Goal: Task Accomplishment & Management: Use online tool/utility

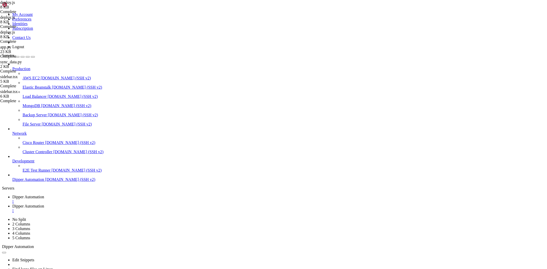
scroll to position [5923, 0]
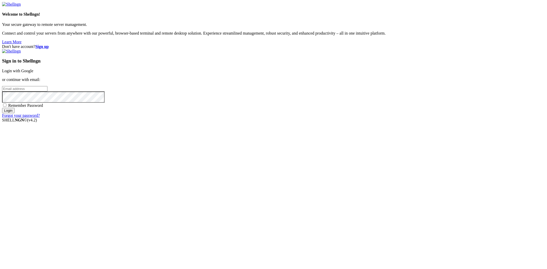
drag, startPoint x: 206, startPoint y: 62, endPoint x: 236, endPoint y: 64, distance: 30.6
click at [206, 62] on div "Don't have account? Sign up Sign in to Shellngn Login with Google or continue w…" at bounding box center [273, 81] width 543 height 74
click at [33, 73] on link "Login with Google" at bounding box center [17, 71] width 31 height 4
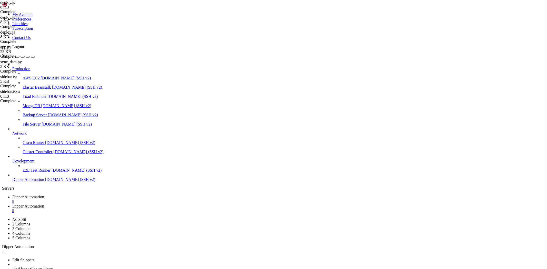
scroll to position [5923, 0]
click at [44, 204] on span "Dipper Automation" at bounding box center [28, 206] width 32 height 4
click at [98, 195] on link "Dipper Automation " at bounding box center [278, 199] width 533 height 9
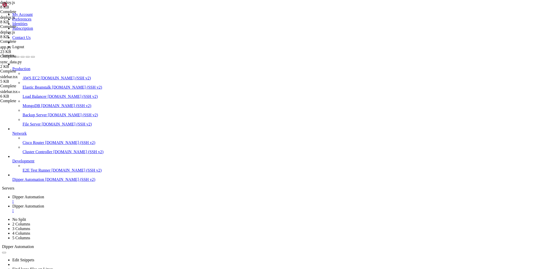
click at [44, 204] on span "Dipper Automation" at bounding box center [28, 206] width 32 height 4
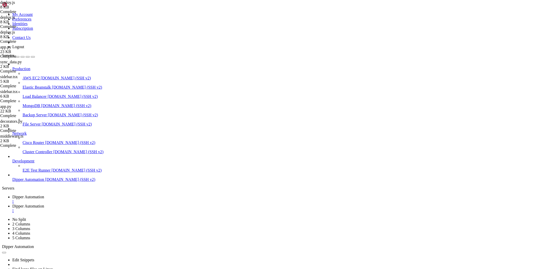
click at [44, 195] on span "Dipper Automation" at bounding box center [28, 197] width 32 height 4
click at [133, 204] on link "Dipper Automation " at bounding box center [278, 208] width 533 height 9
click at [44, 195] on span "Dipper Automation" at bounding box center [28, 197] width 32 height 4
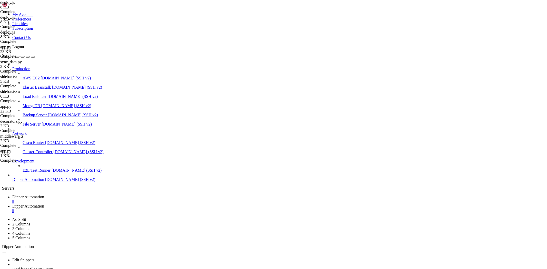
click at [140, 204] on link "Dipper Automation " at bounding box center [278, 208] width 533 height 9
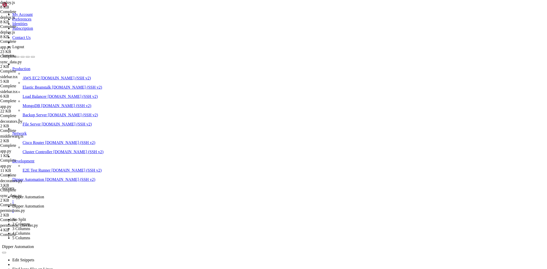
click at [87, 195] on link "Dipper Automation " at bounding box center [278, 199] width 533 height 9
click at [12, 204] on icon at bounding box center [12, 206] width 0 height 4
drag, startPoint x: 86, startPoint y: 4, endPoint x: 93, endPoint y: 2, distance: 7.1
click at [44, 195] on span "Dipper Automation" at bounding box center [28, 197] width 32 height 4
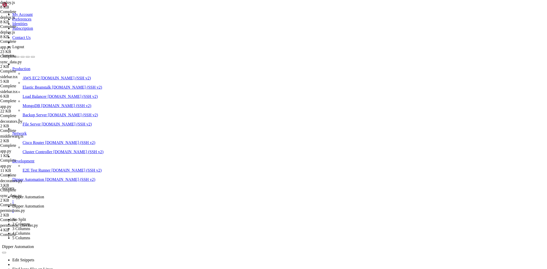
drag, startPoint x: 138, startPoint y: 3, endPoint x: 142, endPoint y: 3, distance: 4.1
click at [44, 204] on span "Dipper Automation" at bounding box center [28, 206] width 32 height 4
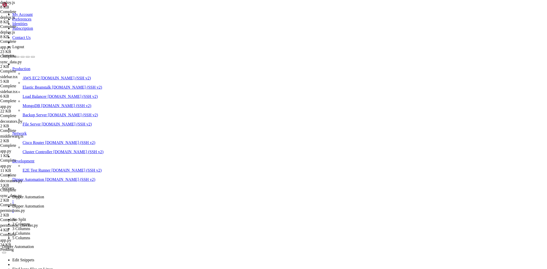
scroll to position [14, 0]
drag, startPoint x: 76, startPoint y: 7, endPoint x: 87, endPoint y: 18, distance: 15.4
click at [44, 195] on span "Dipper Automation" at bounding box center [28, 197] width 32 height 4
drag, startPoint x: 89, startPoint y: 370, endPoint x: 92, endPoint y: 367, distance: 4.0
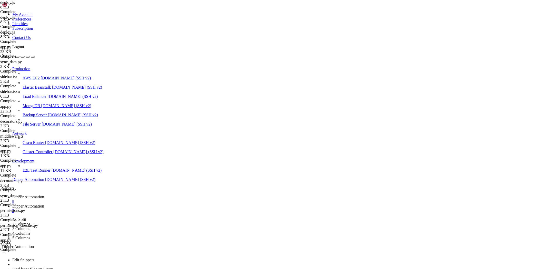
scroll to position [8785, 0]
click at [121, 204] on link "Dipper Automation " at bounding box center [278, 208] width 533 height 9
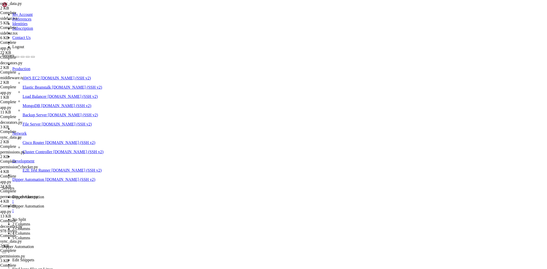
type input "/root/DipperProject/backend/data"
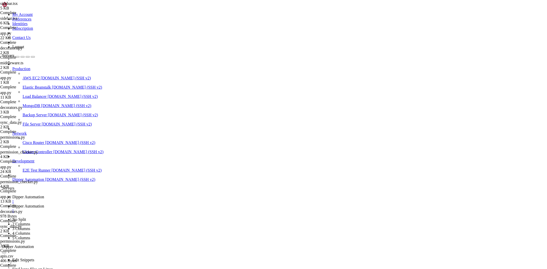
drag, startPoint x: 77, startPoint y: 1, endPoint x: 93, endPoint y: 19, distance: 23.8
click at [77, 195] on link "Dipper Automation " at bounding box center [278, 199] width 533 height 9
drag, startPoint x: 186, startPoint y: 425, endPoint x: 203, endPoint y: 424, distance: 17.7
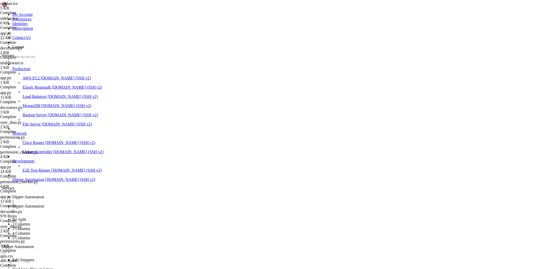
click at [136, 204] on link "Dipper Automation " at bounding box center [278, 208] width 533 height 9
type textarea "/api/debug/pages,/admin/users"
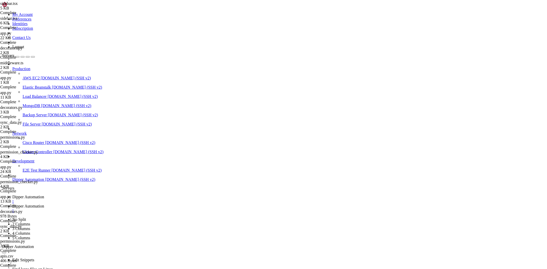
drag, startPoint x: 181, startPoint y: 192, endPoint x: 191, endPoint y: 188, distance: 10.2
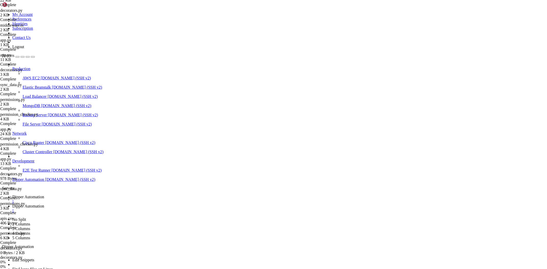
scroll to position [148, 0]
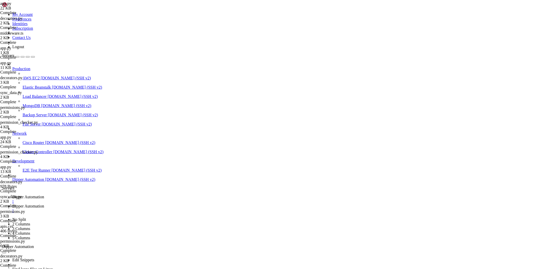
click at [44, 195] on span "Dipper Automation" at bounding box center [28, 197] width 32 height 4
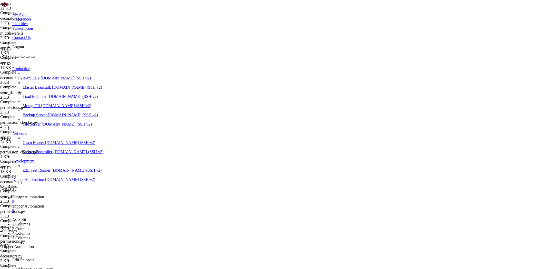
drag, startPoint x: 123, startPoint y: 523, endPoint x: 26, endPoint y: 397, distance: 159.2
drag, startPoint x: 129, startPoint y: 522, endPoint x: 5, endPoint y: 347, distance: 214.5
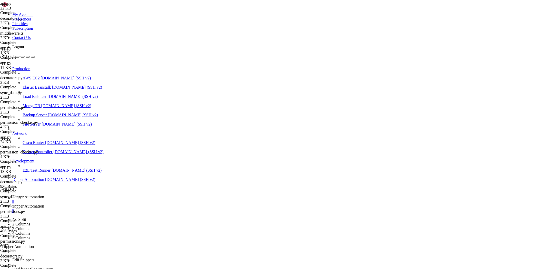
copy div "/root/.pm2/logs/DipperProject-backend-error.log last 15 lines: 6|DipperPr | Fil…"
click at [12, 204] on icon at bounding box center [12, 206] width 0 height 4
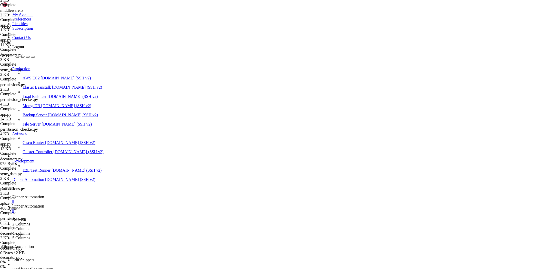
click at [44, 195] on span "Dipper Automation" at bounding box center [28, 197] width 32 height 4
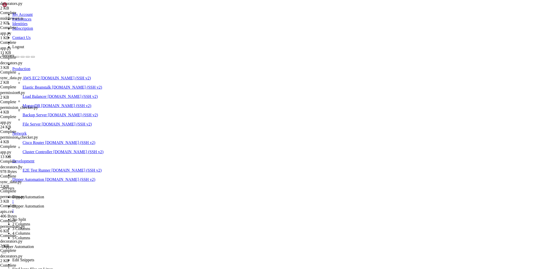
scroll to position [2, 0]
click at [12, 204] on icon at bounding box center [12, 206] width 0 height 4
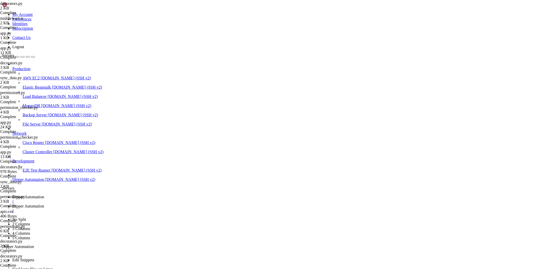
click at [44, 195] on span "Dipper Automation" at bounding box center [28, 197] width 32 height 4
drag, startPoint x: 215, startPoint y: 521, endPoint x: 11, endPoint y: 330, distance: 279.8
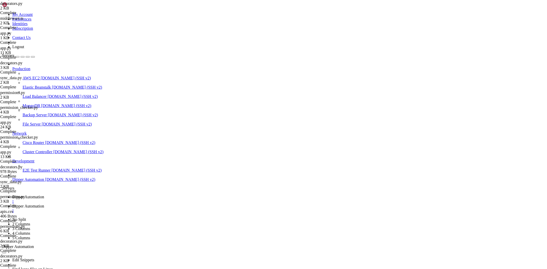
drag, startPoint x: 156, startPoint y: 457, endPoint x: 161, endPoint y: 465, distance: 8.9
drag, startPoint x: 194, startPoint y: 522, endPoint x: -21, endPoint y: 260, distance: 339.3
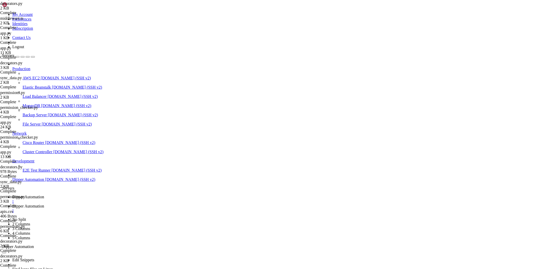
copy div "6|DipperProject-backend | Traceback (most recent call last): 6|DipperProject-ba…"
drag, startPoint x: 147, startPoint y: 429, endPoint x: 198, endPoint y: 504, distance: 90.2
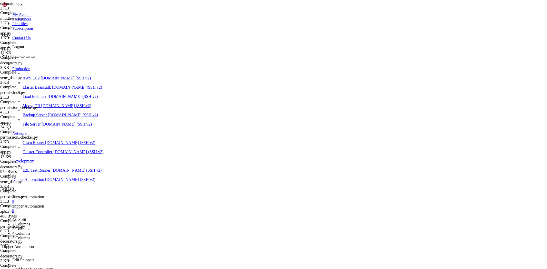
click at [133, 204] on link "Dipper Automation " at bounding box center [278, 208] width 533 height 9
drag, startPoint x: 210, startPoint y: 192, endPoint x: 280, endPoint y: 236, distance: 82.4
click at [44, 195] on span "Dipper Automation" at bounding box center [28, 197] width 32 height 4
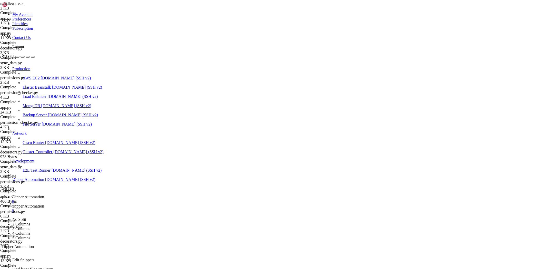
click at [128, 204] on link "Dipper Automation " at bounding box center [278, 208] width 533 height 9
drag, startPoint x: 166, startPoint y: 197, endPoint x: 222, endPoint y: 247, distance: 75.3
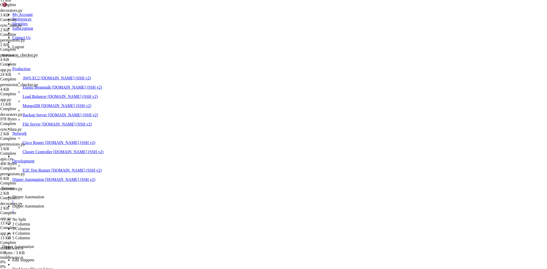
scroll to position [207, 0]
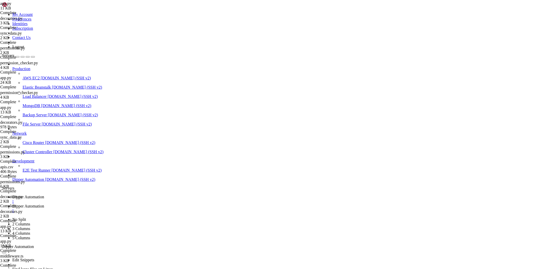
drag, startPoint x: 91, startPoint y: 2, endPoint x: 104, endPoint y: 13, distance: 17.3
click at [91, 195] on link "Dipper Automation " at bounding box center [278, 199] width 533 height 9
drag, startPoint x: 132, startPoint y: 414, endPoint x: 137, endPoint y: 414, distance: 5.7
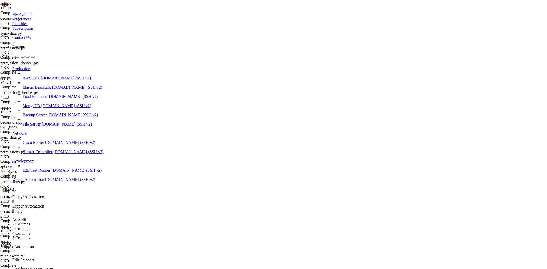
drag, startPoint x: 132, startPoint y: 22, endPoint x: 141, endPoint y: 9, distance: 15.3
click at [141, 249] on div "Edit Snippets Find large files on Linux Display disk usage Extract tar file Vie…" at bounding box center [273, 272] width 543 height 46
click at [141, 204] on link "Dipper Automation " at bounding box center [278, 208] width 533 height 9
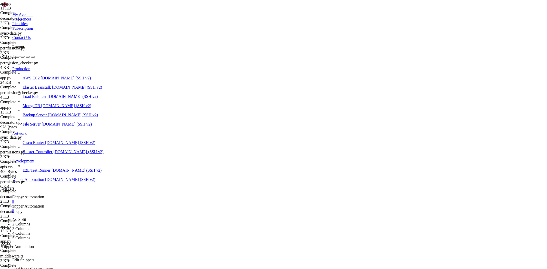
click at [44, 195] on span "Dipper Automation" at bounding box center [28, 197] width 32 height 4
click at [124, 204] on link "Dipper Automation " at bounding box center [278, 208] width 533 height 9
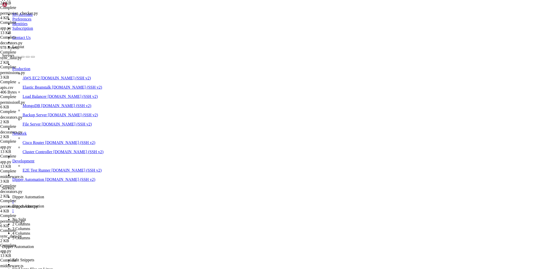
scroll to position [297, 0]
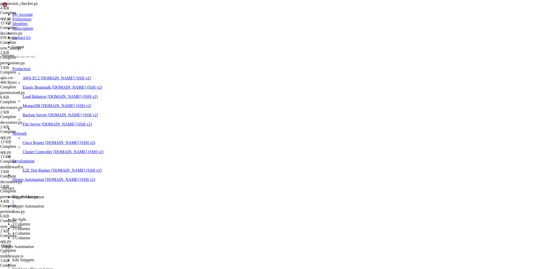
click at [81, 195] on link "Dipper Automation " at bounding box center [278, 199] width 533 height 9
drag, startPoint x: 77, startPoint y: 382, endPoint x: 143, endPoint y: 518, distance: 151.5
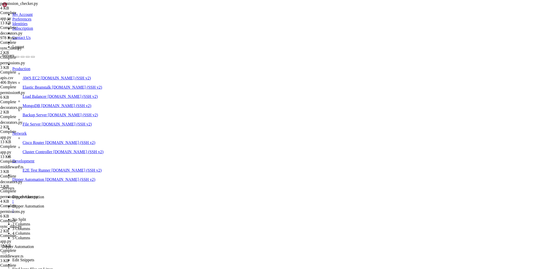
drag, startPoint x: 152, startPoint y: 523, endPoint x: 35, endPoint y: 396, distance: 173.2
drag, startPoint x: 35, startPoint y: 396, endPoint x: 76, endPoint y: 437, distance: 57.9
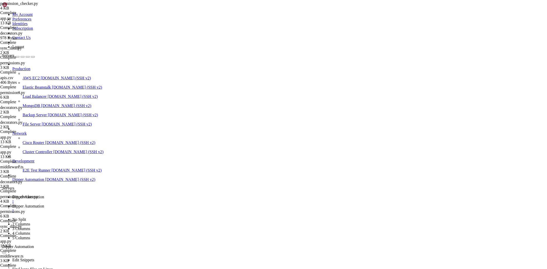
drag, startPoint x: 159, startPoint y: 2, endPoint x: 155, endPoint y: 2, distance: 3.8
click at [157, 204] on link "Dipper Automation " at bounding box center [278, 208] width 533 height 9
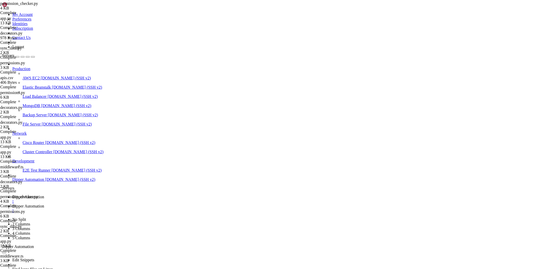
type input "/root/DipperProject/backend"
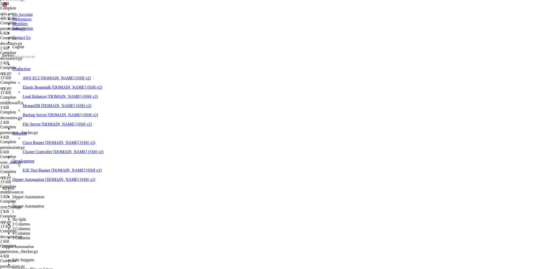
scroll to position [371, 0]
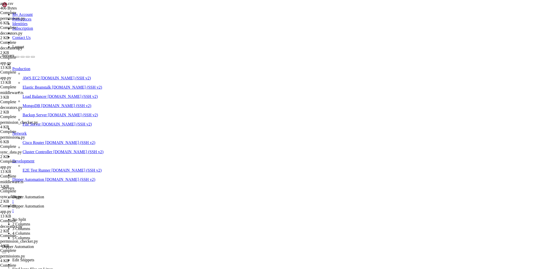
click at [44, 195] on span "Dipper Automation" at bounding box center [28, 197] width 32 height 4
